Goal: Task Accomplishment & Management: Use online tool/utility

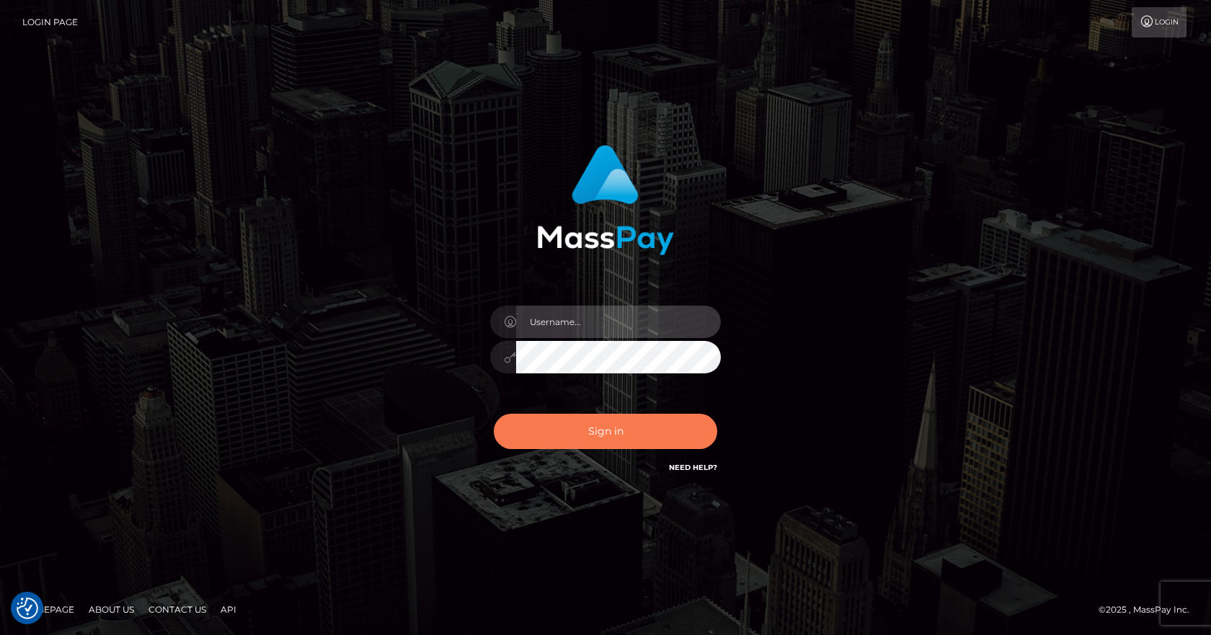
type input "vlad"
click at [587, 435] on button "Sign in" at bounding box center [606, 431] width 224 height 35
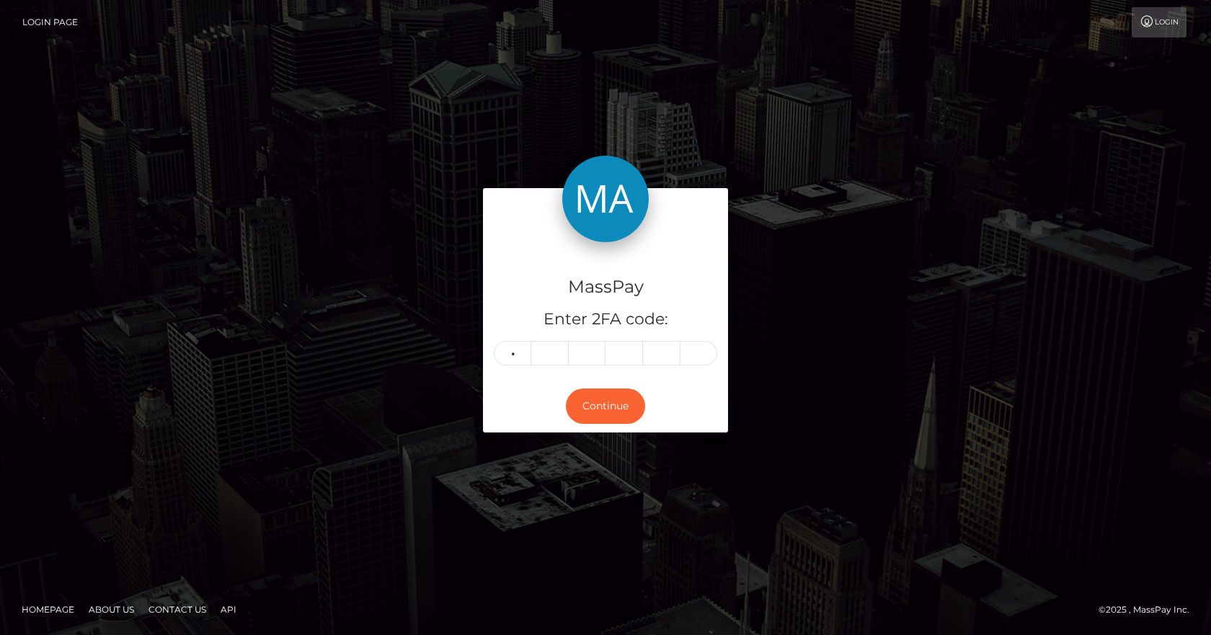
type input "3"
type input "5"
type input "4"
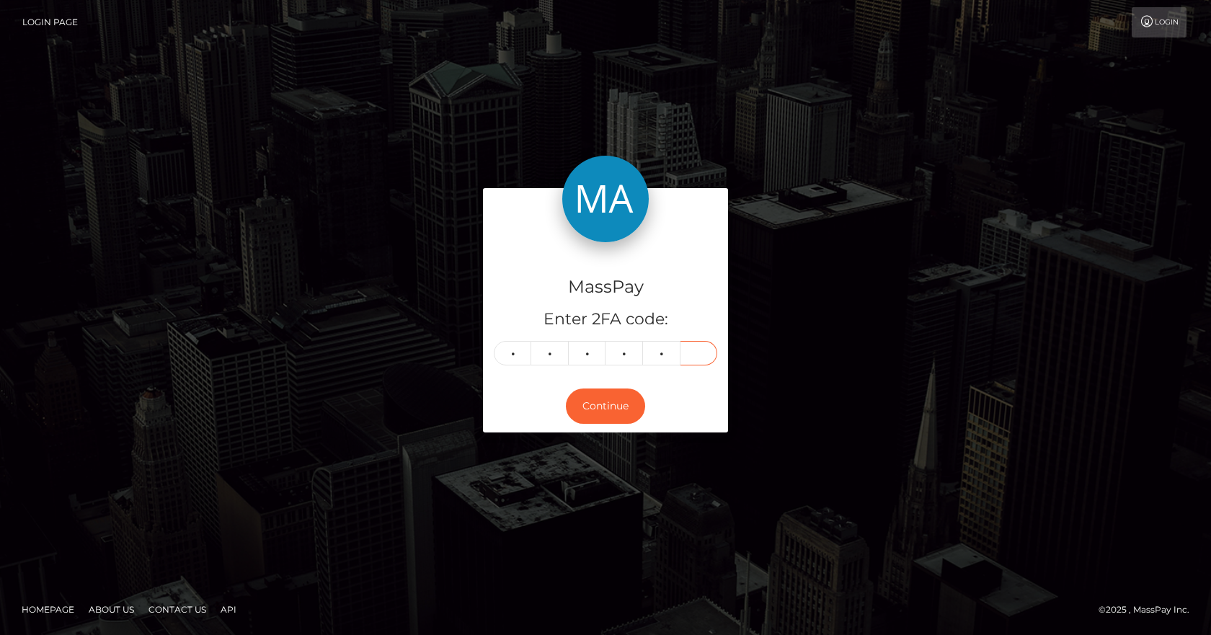
type input "3"
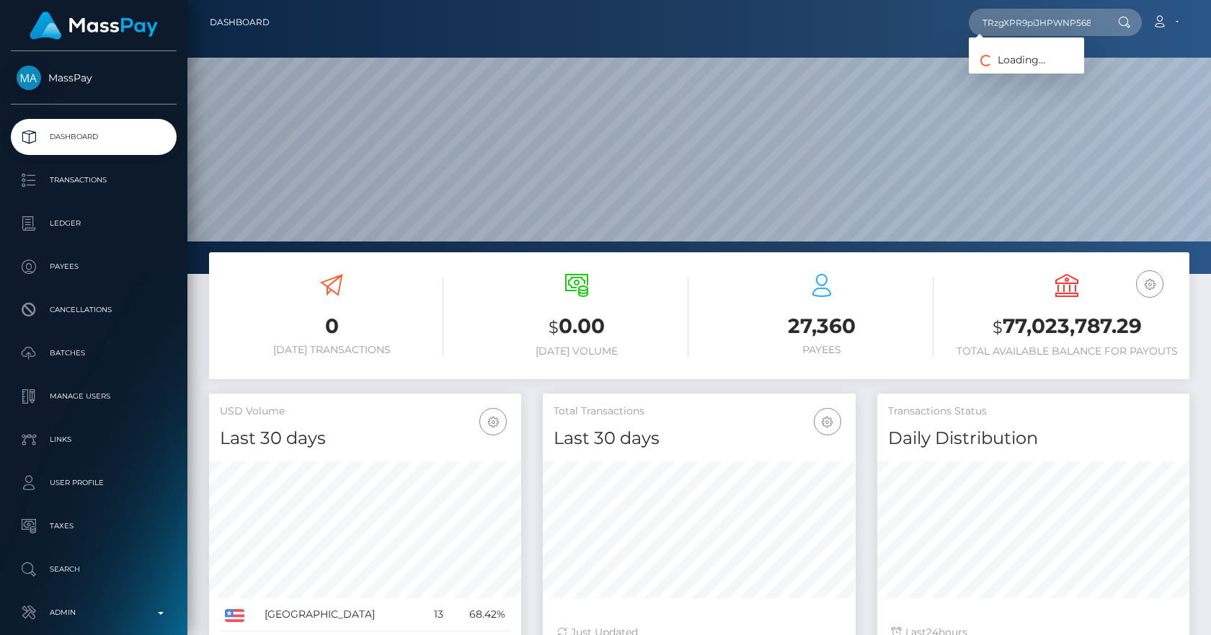
scroll to position [256, 313]
type input "TRzgXPR9piJHPWNP568jcemYJHF2ZTPoXz"
